Goal: Information Seeking & Learning: Check status

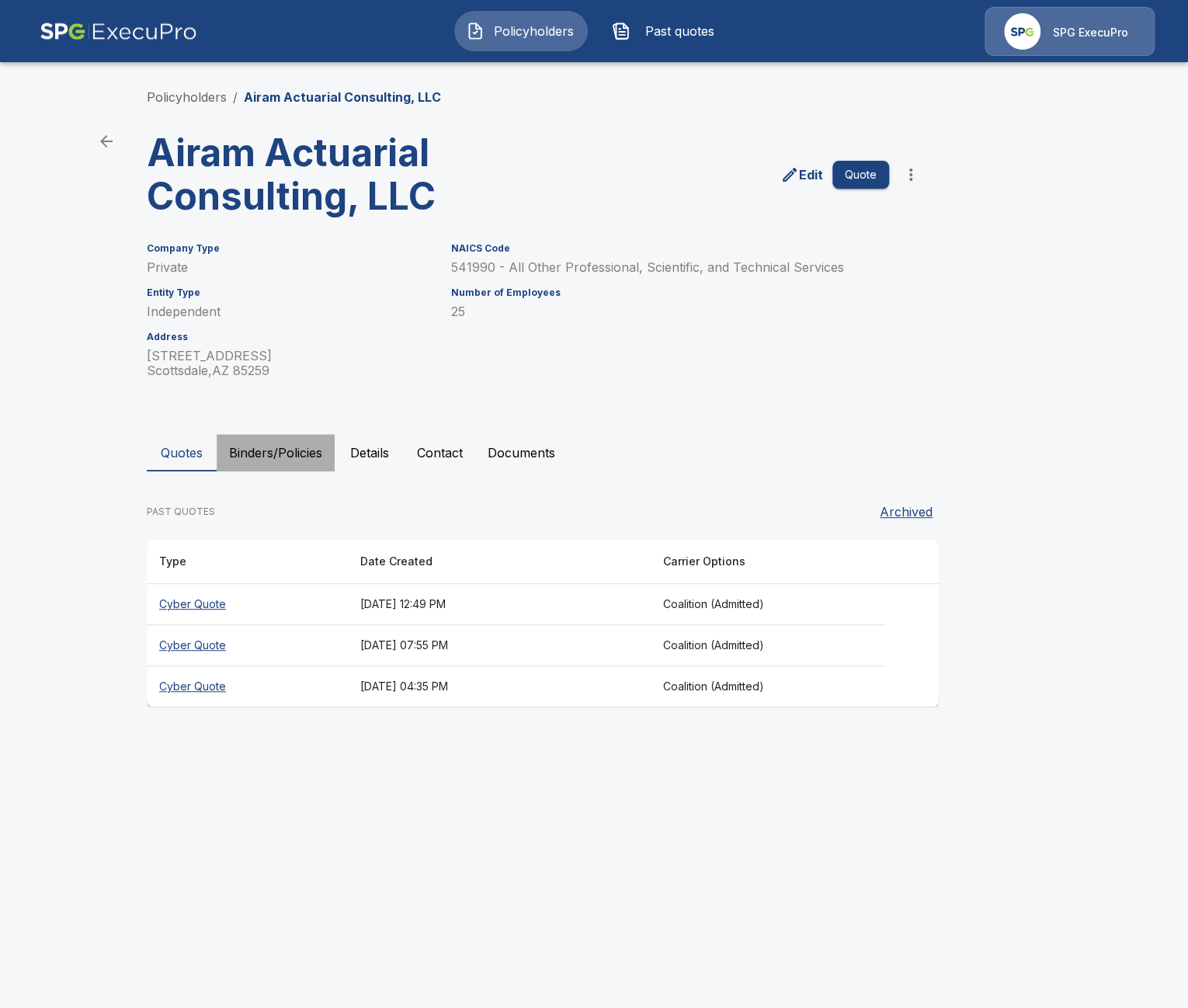
drag, startPoint x: 292, startPoint y: 463, endPoint x: 275, endPoint y: 463, distance: 17.0
click at [291, 463] on button "Binders/Policies" at bounding box center [276, 453] width 118 height 37
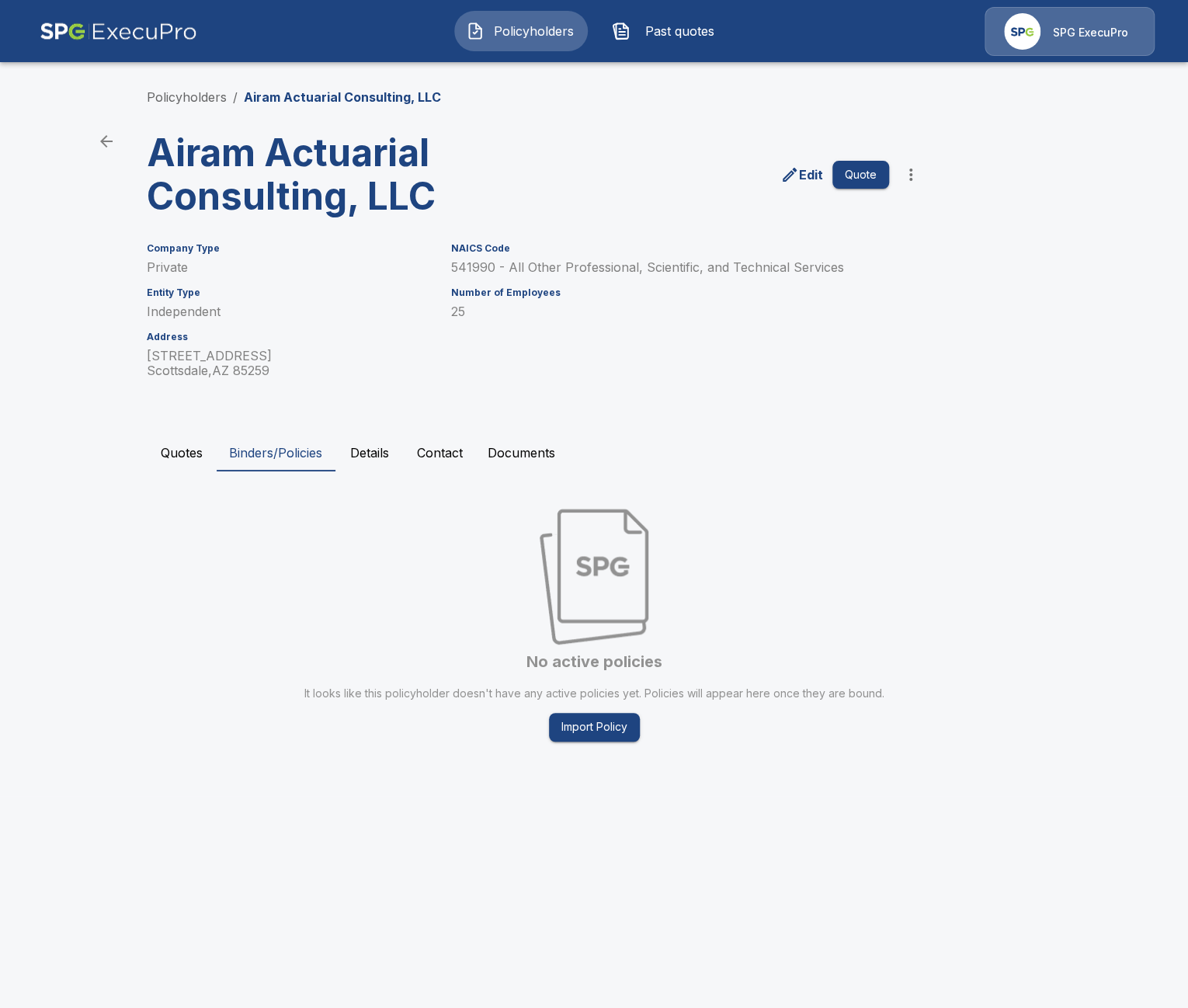
click at [173, 448] on button "Quotes" at bounding box center [181, 453] width 70 height 37
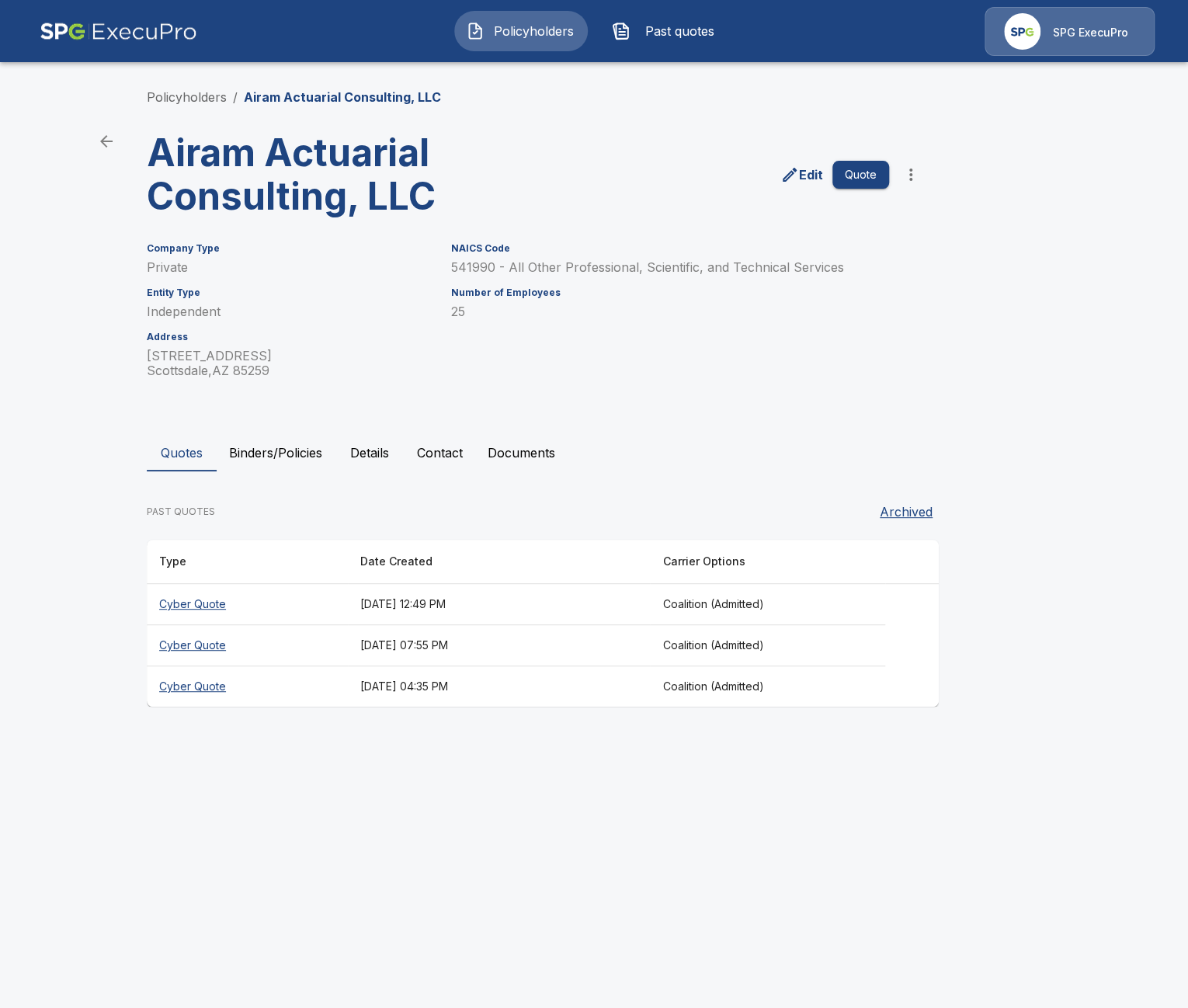
click at [509, 604] on th "September 12, 2025 at 12:49 PM" at bounding box center [498, 604] width 302 height 41
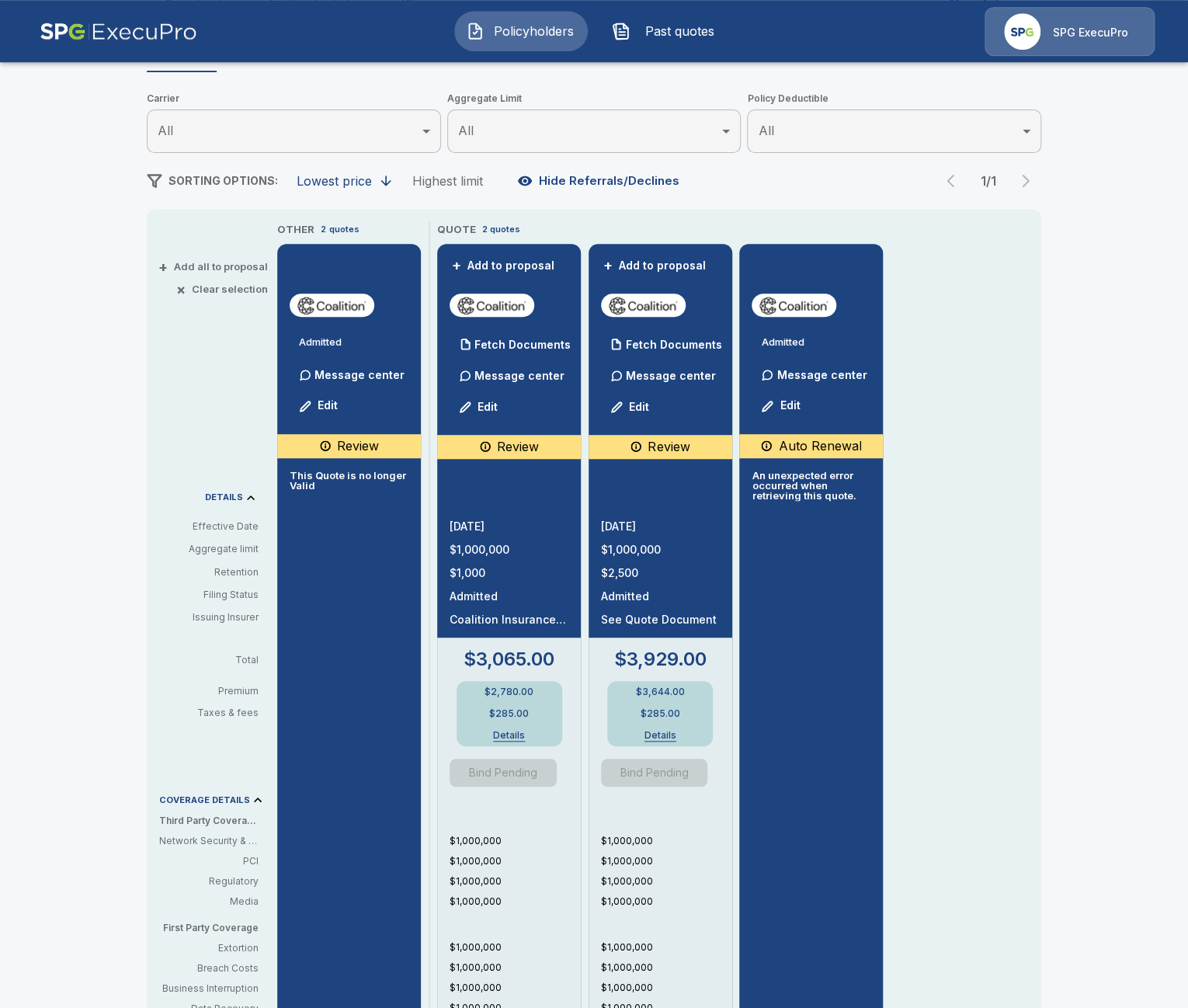
scroll to position [178, 0]
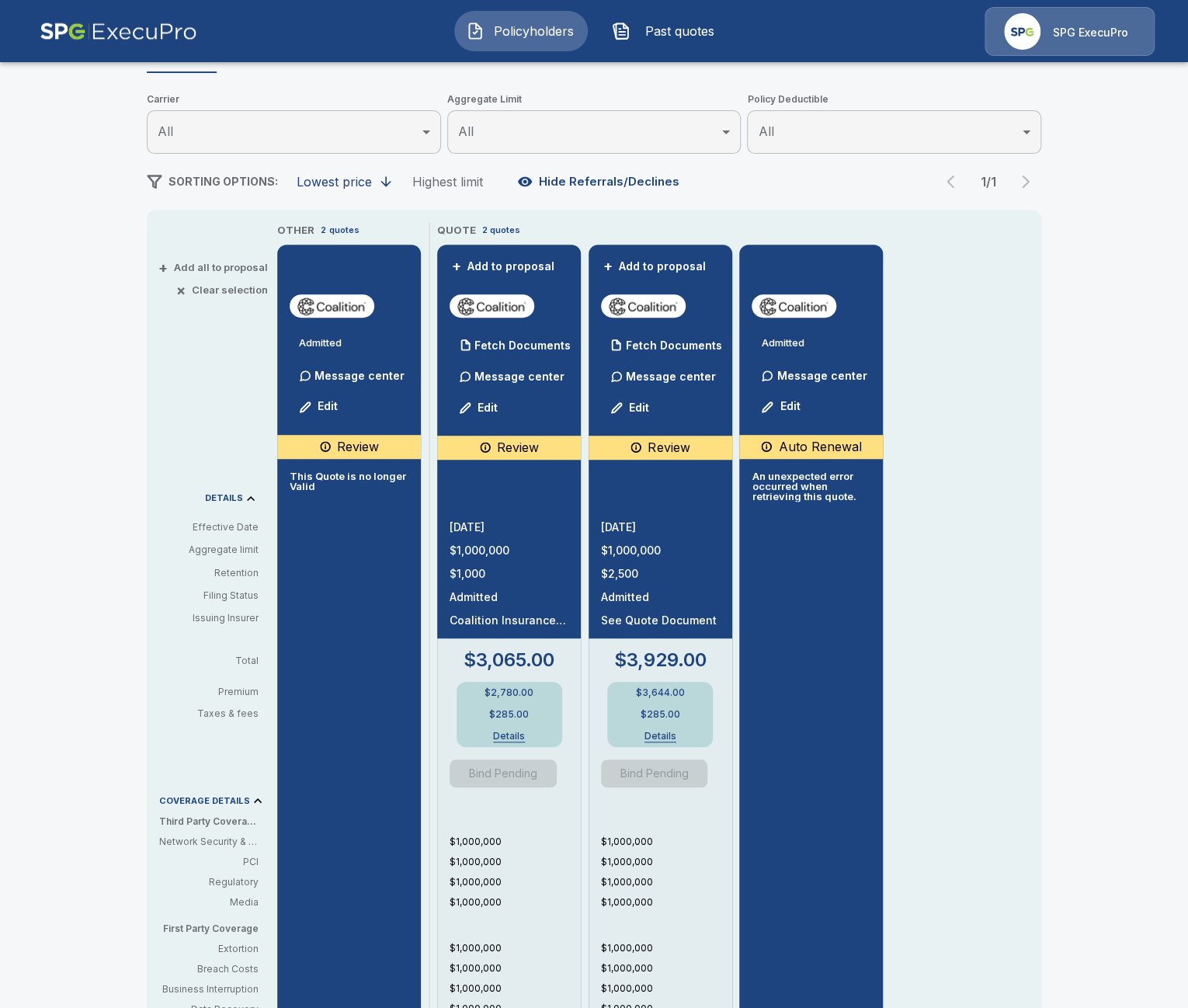
click at [116, 488] on div "Policyholders / Airam Actuarial Consulting, LLC / Quote Quote Results Broker Na…" at bounding box center [594, 654] width 1188 height 1516
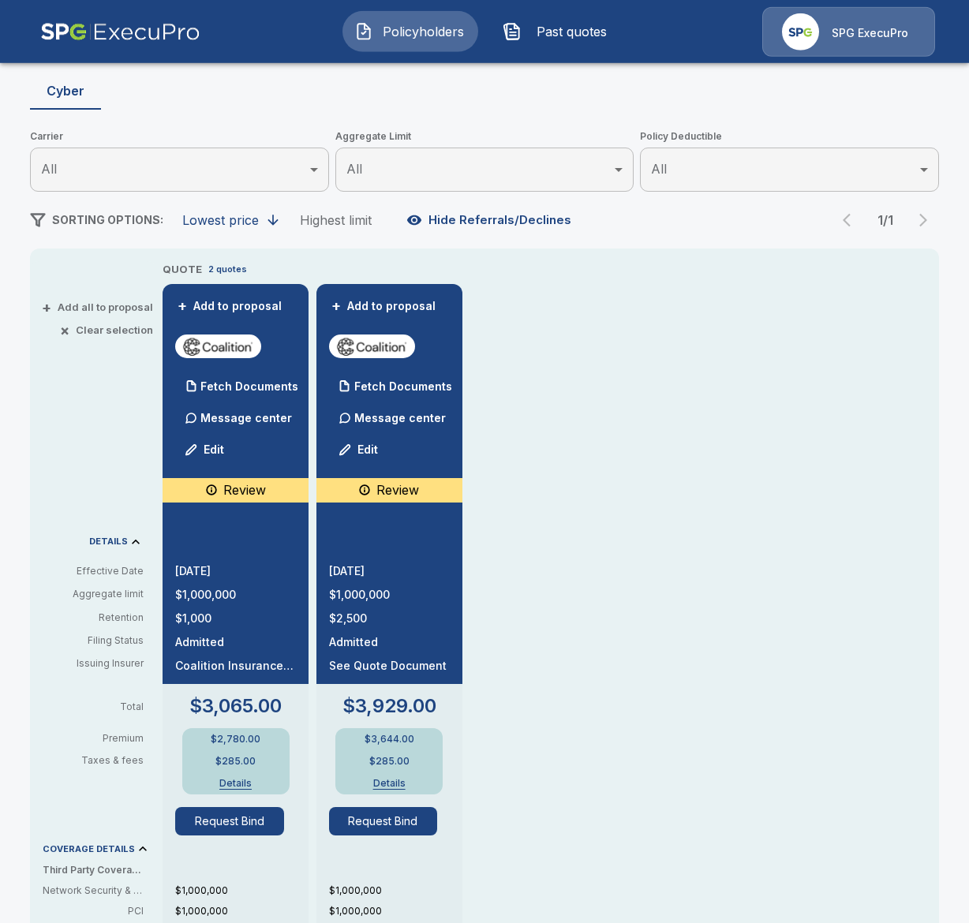
scroll to position [181, 0]
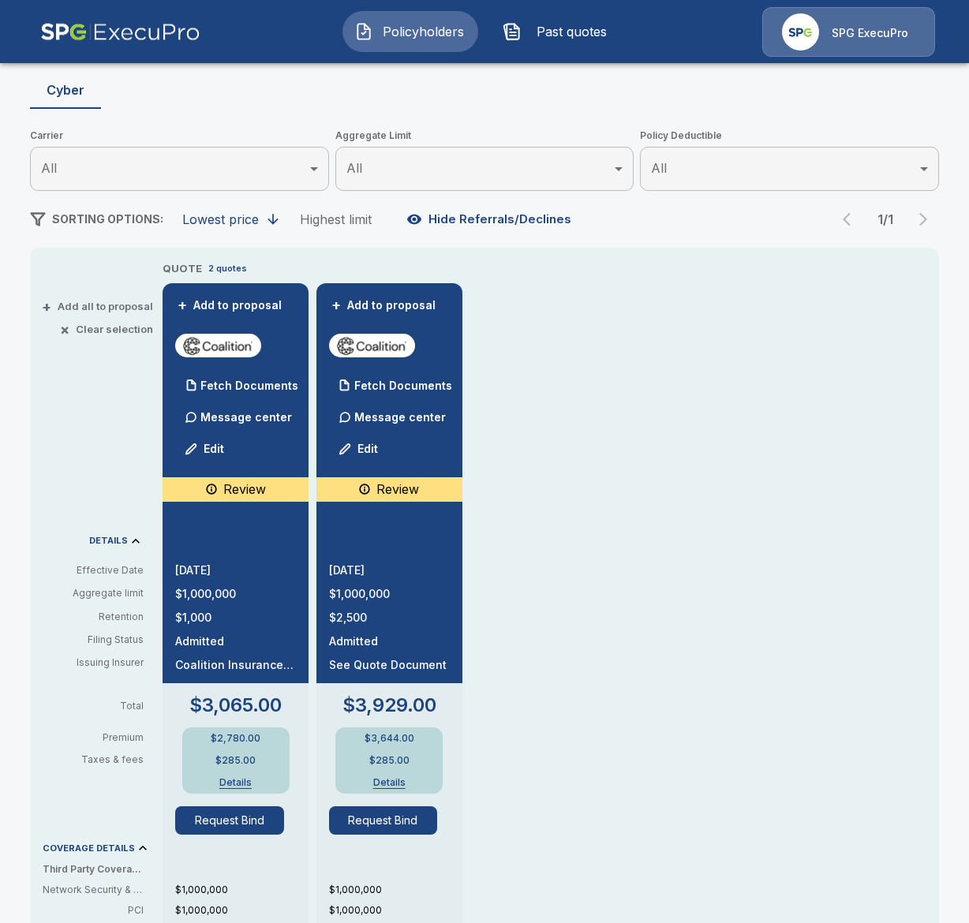
drag, startPoint x: 681, startPoint y: 468, endPoint x: 904, endPoint y: 478, distance: 223.5
click at [683, 468] on div "QUOTE 2 quotes + Add to proposal Fetch Documents Message center Edit Review 9/3…" at bounding box center [550, 785] width 776 height 1051
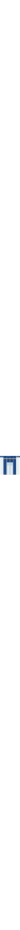
scroll to position [545, 0]
